Goal: Communication & Community: Answer question/provide support

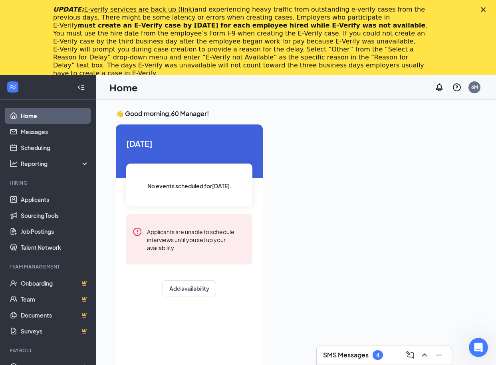
click at [490, 6] on div "UPDATE: E-verify services are back up (link) and experiencing heavy traffic fro…" at bounding box center [248, 41] width 496 height 77
click at [485, 9] on polygon "Close" at bounding box center [483, 9] width 5 height 5
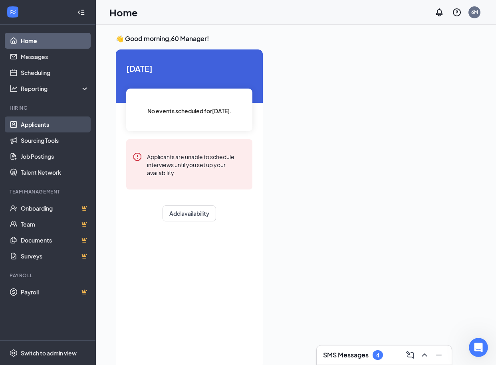
click at [41, 123] on link "Applicants" at bounding box center [55, 125] width 68 height 16
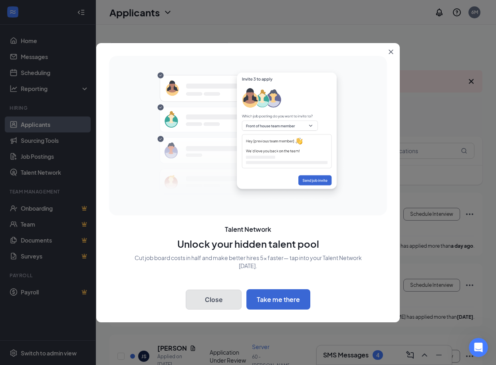
click at [212, 303] on button "Close" at bounding box center [214, 300] width 56 height 20
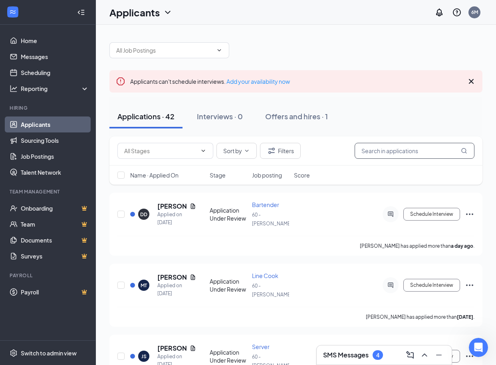
click at [413, 152] on input "text" at bounding box center [414, 151] width 120 height 16
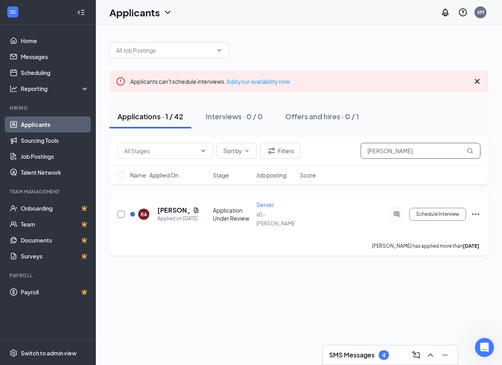
type input "reid"
click at [121, 211] on input "checkbox" at bounding box center [120, 214] width 7 height 7
checkbox input "true"
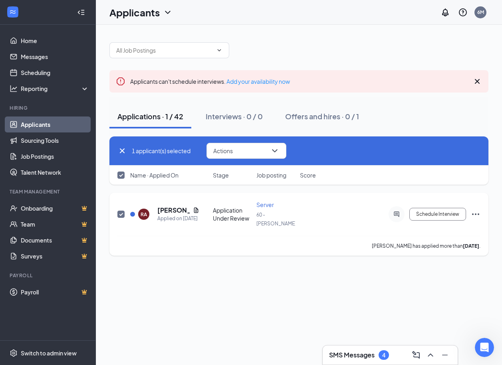
click at [122, 211] on input "checkbox" at bounding box center [120, 214] width 7 height 7
checkbox input "false"
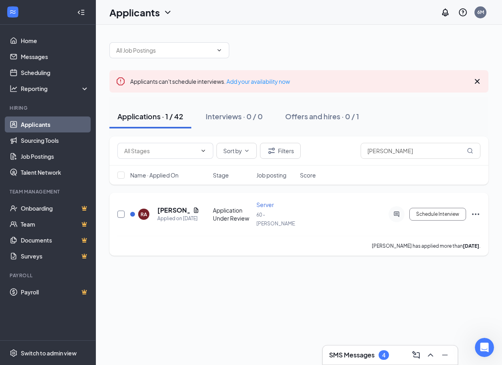
click at [122, 211] on input "checkbox" at bounding box center [120, 214] width 7 height 7
checkbox input "true"
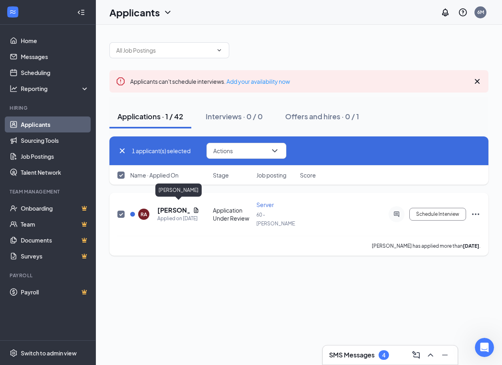
click at [161, 207] on h5 "[PERSON_NAME]" at bounding box center [173, 210] width 32 height 9
checkbox input "false"
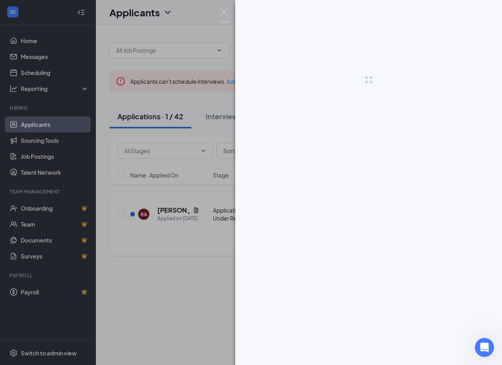
click at [161, 207] on div at bounding box center [251, 182] width 502 height 365
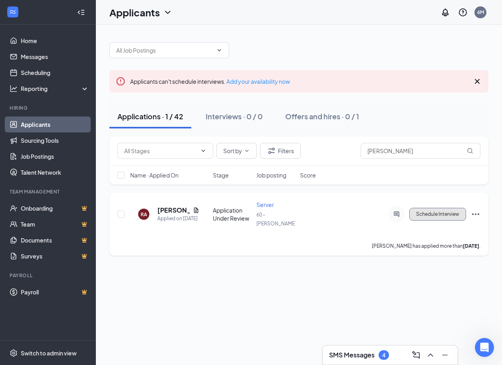
click at [434, 209] on button "Schedule Interview" at bounding box center [437, 214] width 57 height 13
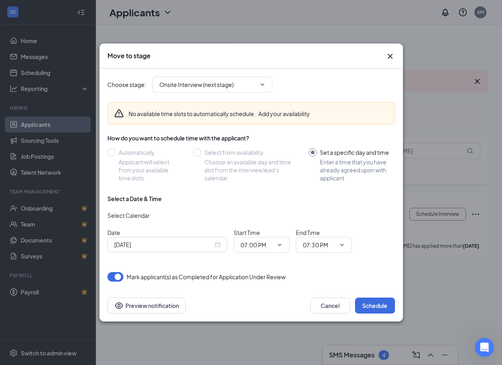
click at [218, 247] on div "Oct 15, 2025" at bounding box center [167, 244] width 106 height 9
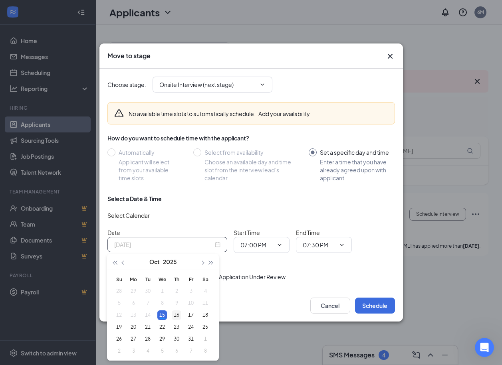
type input "Oct 16, 2025"
click at [176, 315] on div "16" at bounding box center [177, 316] width 10 height 10
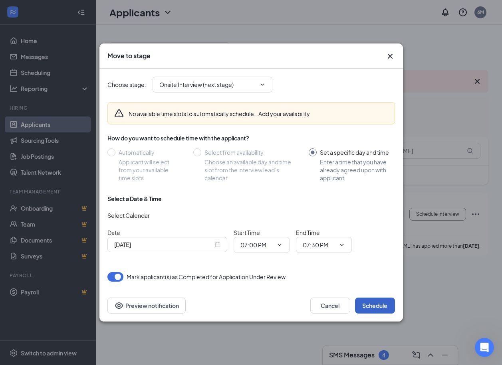
click at [374, 306] on button "Schedule" at bounding box center [375, 306] width 40 height 16
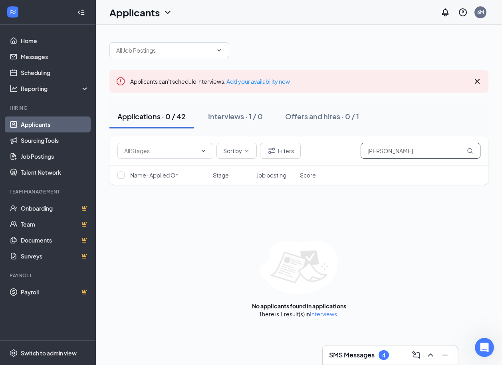
click at [469, 150] on icon "MagnifyingGlass" at bounding box center [470, 151] width 6 height 6
click at [318, 316] on link "Interviews" at bounding box center [323, 314] width 27 height 7
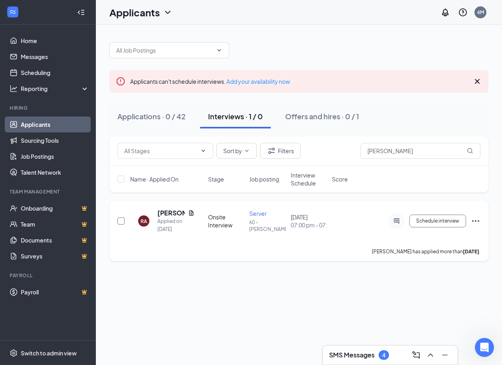
click at [123, 222] on input "checkbox" at bounding box center [120, 221] width 7 height 7
checkbox input "true"
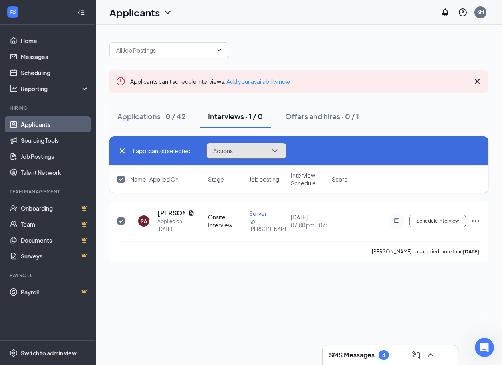
click at [274, 150] on icon "ChevronDown" at bounding box center [274, 150] width 5 height 3
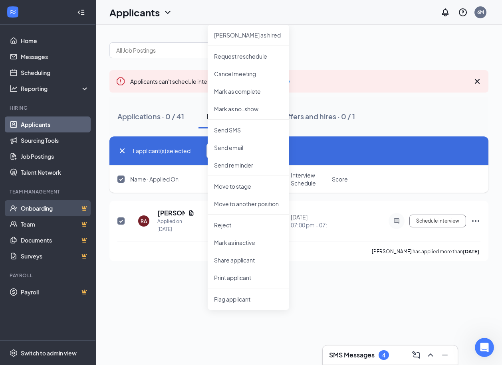
click at [30, 210] on link "Onboarding" at bounding box center [55, 208] width 68 height 16
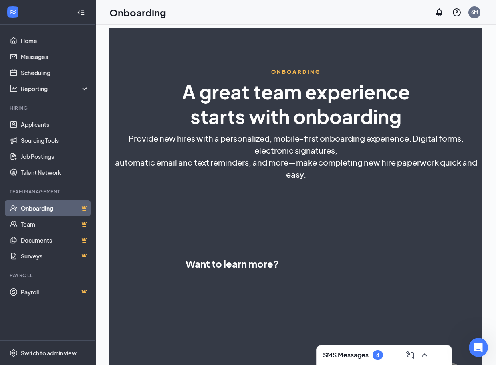
select select "US"
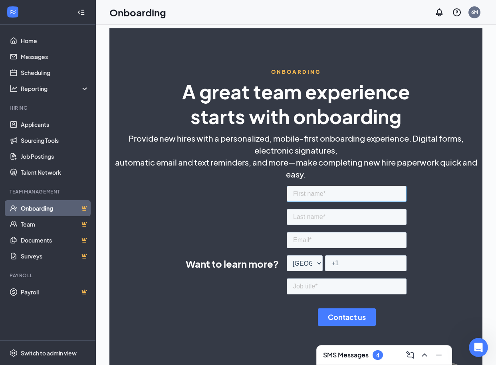
click at [322, 196] on input "text" at bounding box center [346, 194] width 120 height 16
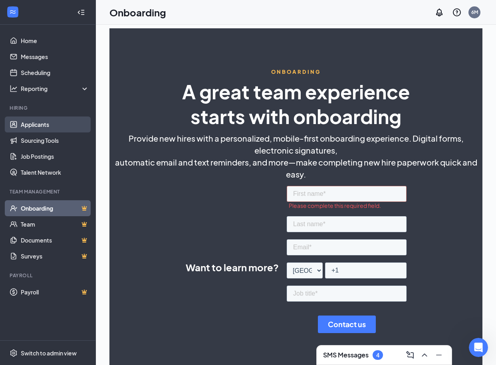
click at [39, 127] on link "Applicants" at bounding box center [55, 125] width 68 height 16
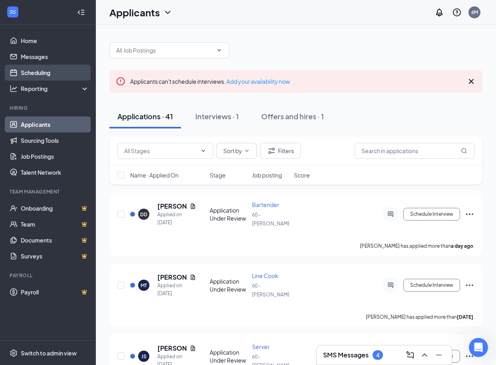
click at [32, 71] on link "Scheduling" at bounding box center [55, 73] width 68 height 16
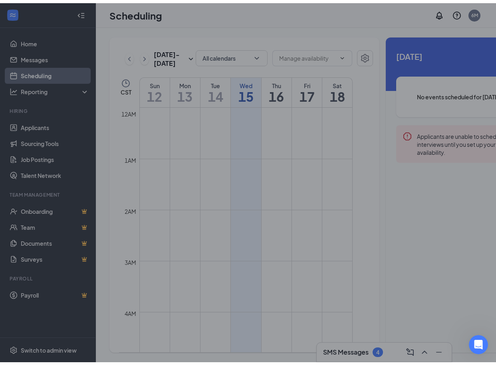
scroll to position [392, 0]
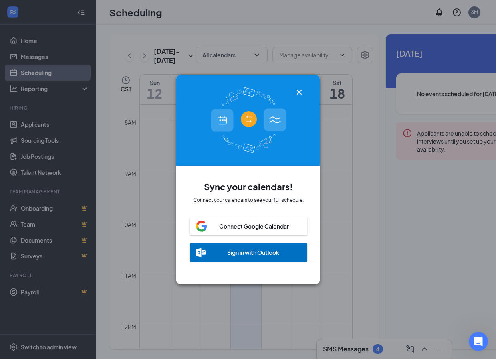
click at [30, 59] on div "Sync your calendars! Connect your calendars to see your full schedule. Connect …" at bounding box center [248, 179] width 496 height 359
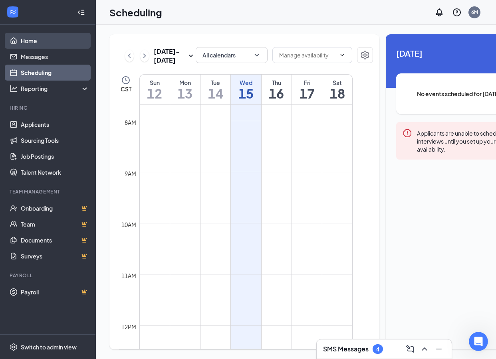
click at [27, 40] on link "Home" at bounding box center [55, 41] width 68 height 16
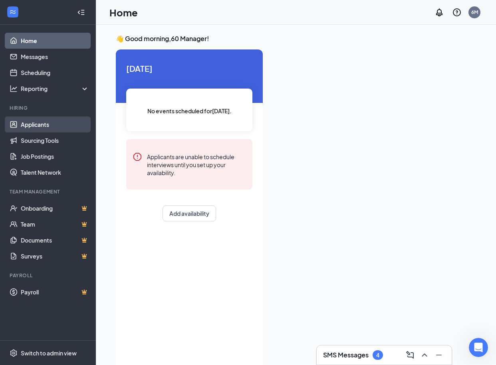
click at [34, 125] on link "Applicants" at bounding box center [55, 125] width 68 height 16
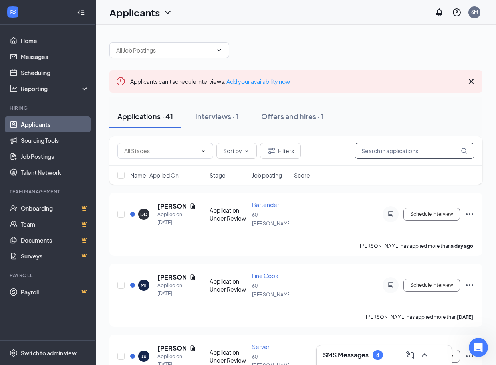
click at [406, 154] on input "text" at bounding box center [414, 151] width 120 height 16
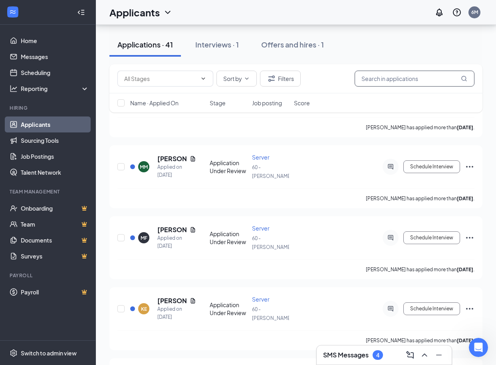
scroll to position [601, 0]
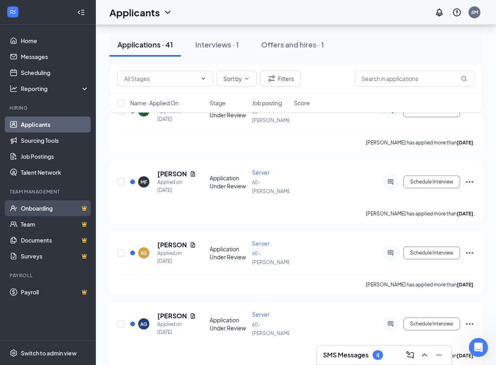
click at [50, 207] on link "Onboarding" at bounding box center [55, 208] width 68 height 16
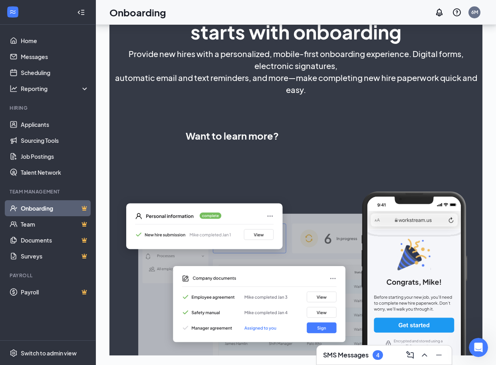
scroll to position [172, 0]
select select "US"
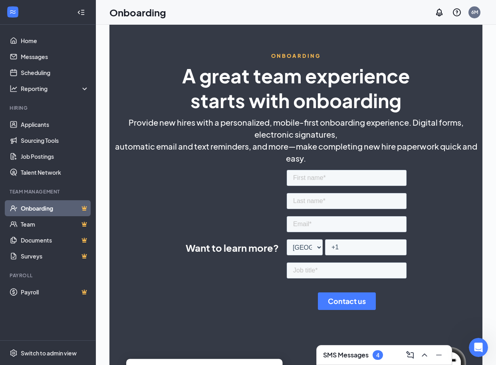
scroll to position [0, 0]
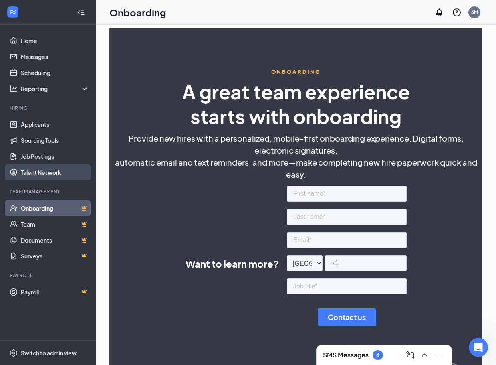
click at [31, 172] on link "Talent Network" at bounding box center [55, 172] width 68 height 16
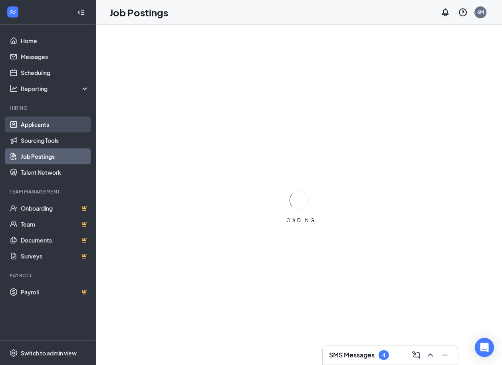
click at [38, 125] on link "Applicants" at bounding box center [55, 125] width 68 height 16
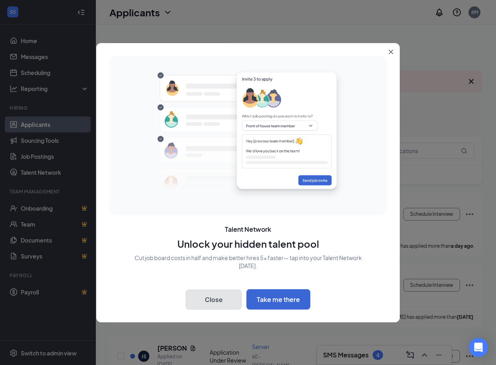
click at [224, 303] on button "Close" at bounding box center [214, 300] width 56 height 20
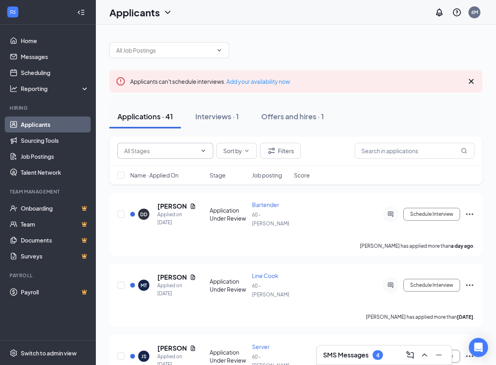
click at [192, 149] on input "text" at bounding box center [160, 151] width 73 height 9
click at [150, 166] on div "Application (8)" at bounding box center [149, 166] width 37 height 9
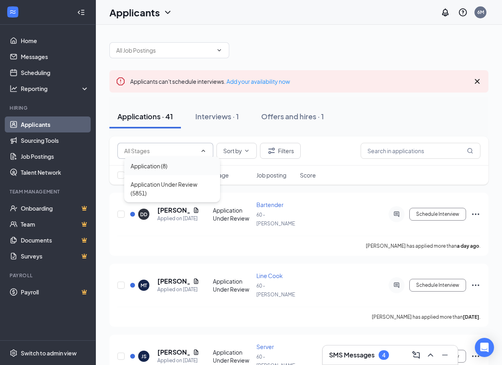
type input "Application (8)"
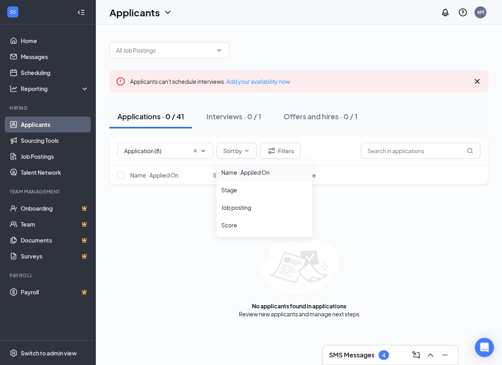
click at [232, 173] on div "Name · Applied On" at bounding box center [264, 172] width 86 height 8
click at [178, 118] on div "Applications · 0 / 41" at bounding box center [150, 116] width 67 height 10
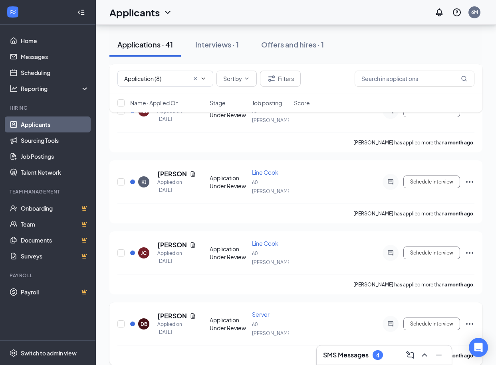
scroll to position [2572, 0]
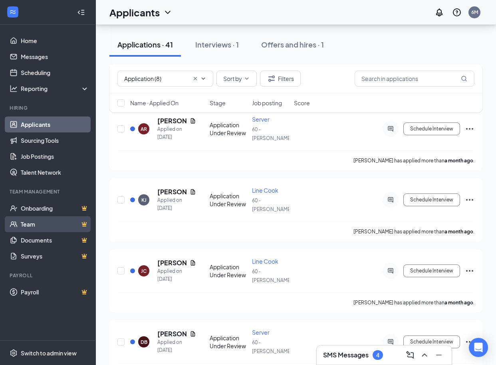
click at [28, 226] on link "Team" at bounding box center [55, 224] width 68 height 16
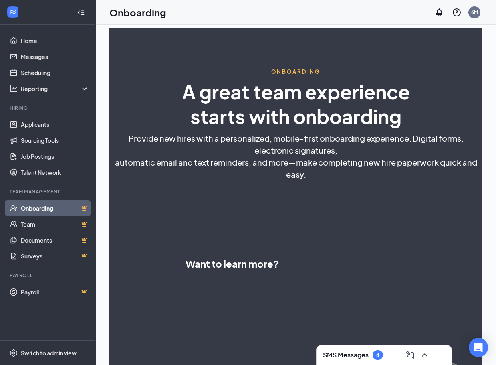
select select "US"
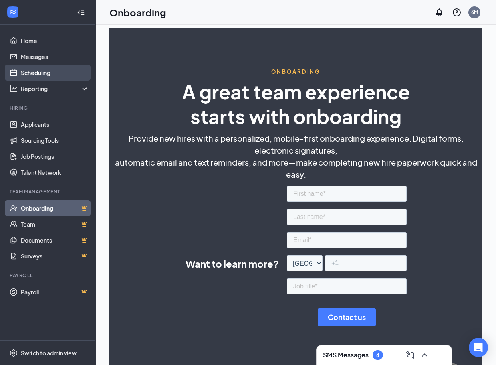
click at [42, 75] on link "Scheduling" at bounding box center [55, 73] width 68 height 16
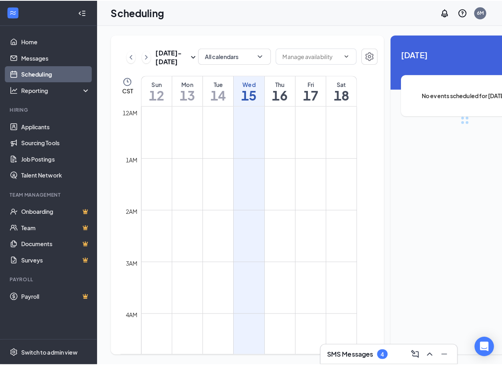
scroll to position [392, 0]
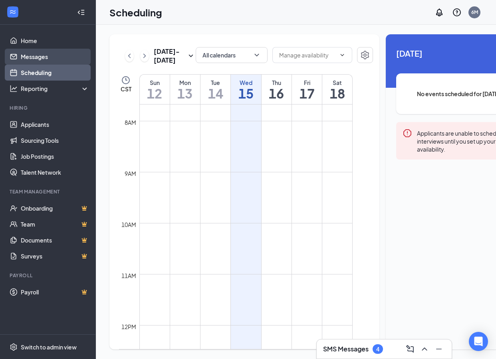
click at [38, 56] on link "Messages" at bounding box center [55, 57] width 68 height 16
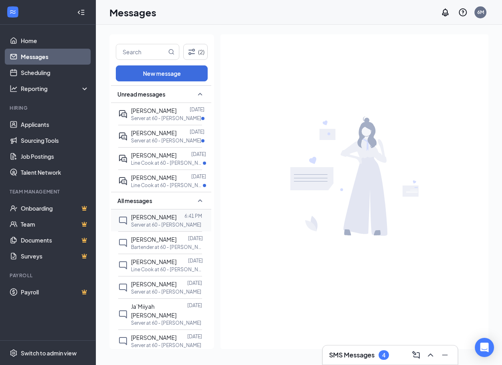
click at [154, 220] on span "[PERSON_NAME]" at bounding box center [154, 217] width 46 height 7
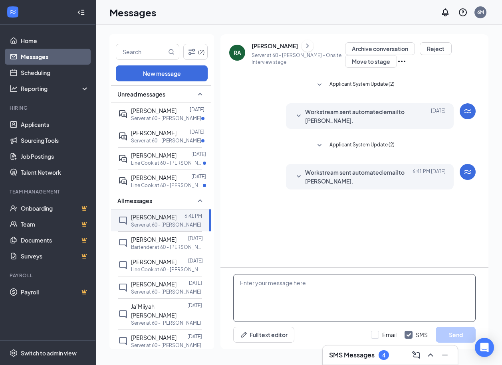
click at [287, 295] on textarea at bounding box center [354, 298] width 242 height 48
type textarea "call my phone"
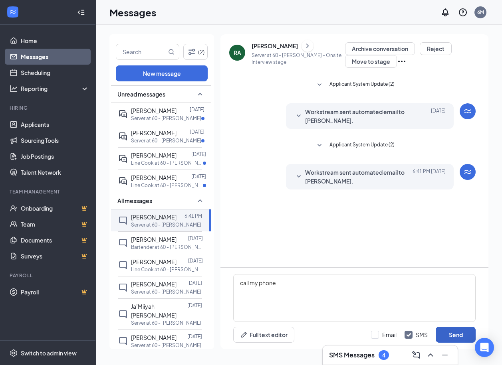
click at [455, 337] on button "Send" at bounding box center [456, 335] width 40 height 16
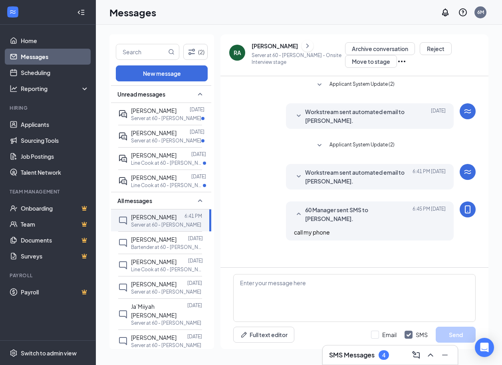
click at [240, 54] on div "RA" at bounding box center [238, 53] width 8 height 8
click at [240, 54] on div at bounding box center [251, 182] width 502 height 365
click at [245, 55] on div "[PERSON_NAME] [PERSON_NAME] Server at 60 - [PERSON_NAME] - Onsite Interview sta…" at bounding box center [287, 52] width 116 height 20
click at [261, 55] on p "Server at 60 - [PERSON_NAME] - Onsite Interview stage" at bounding box center [297, 59] width 93 height 14
click at [259, 48] on div "[PERSON_NAME]" at bounding box center [274, 46] width 46 height 8
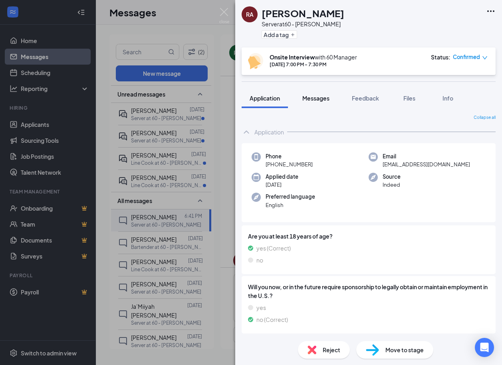
scroll to position [16, 0]
click at [42, 209] on div "[PERSON_NAME] [PERSON_NAME] Server at 60 - [PERSON_NAME] Add a tag Onsite Inter…" at bounding box center [251, 182] width 502 height 365
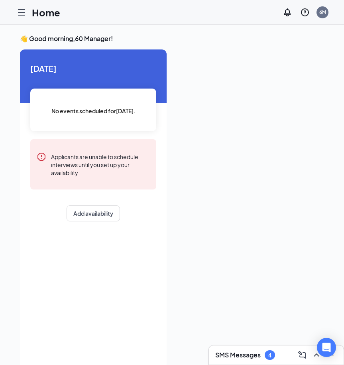
click at [214, 109] on div at bounding box center [248, 206] width 151 height 314
click at [171, 183] on div "Today No events scheduled for today . Applicants are unable to schedule intervi…" at bounding box center [172, 208] width 305 height 319
